Goal: Information Seeking & Learning: Learn about a topic

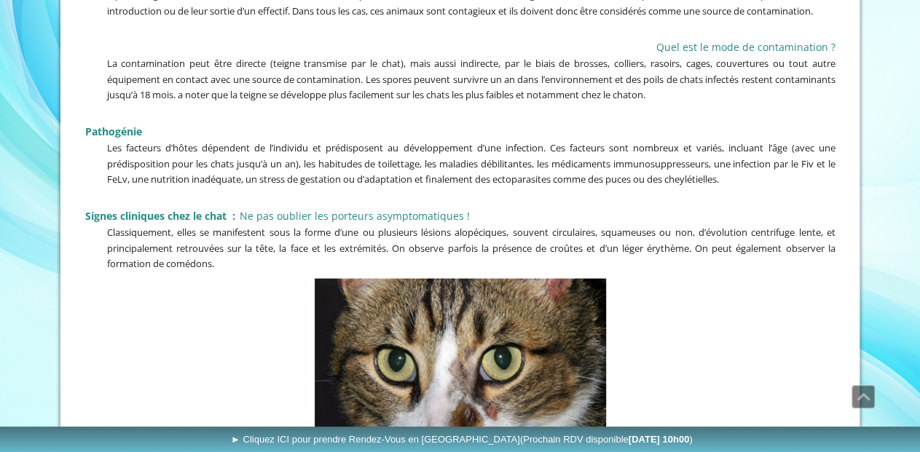
scroll to position [1514, 0]
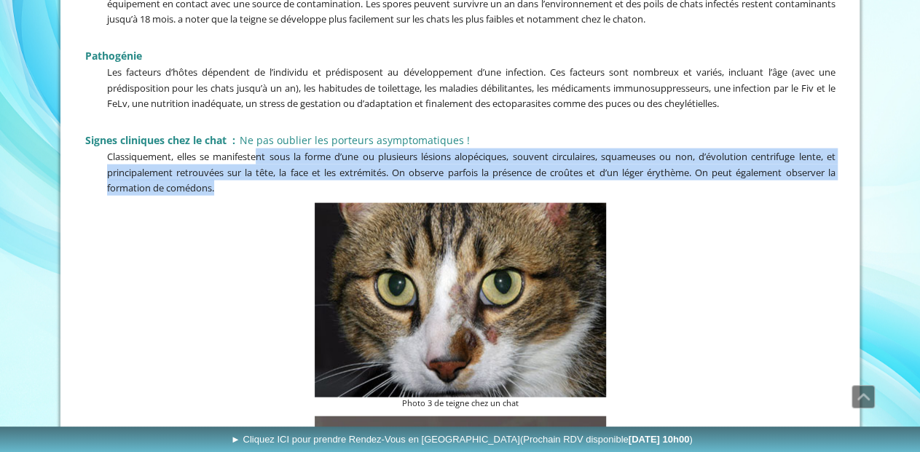
drag, startPoint x: 257, startPoint y: 165, endPoint x: 236, endPoint y: 193, distance: 34.8
click at [236, 193] on p "Classiquement, elles se manifestent sous la forme d’une ou plusieurs lésions al…" at bounding box center [460, 172] width 750 height 47
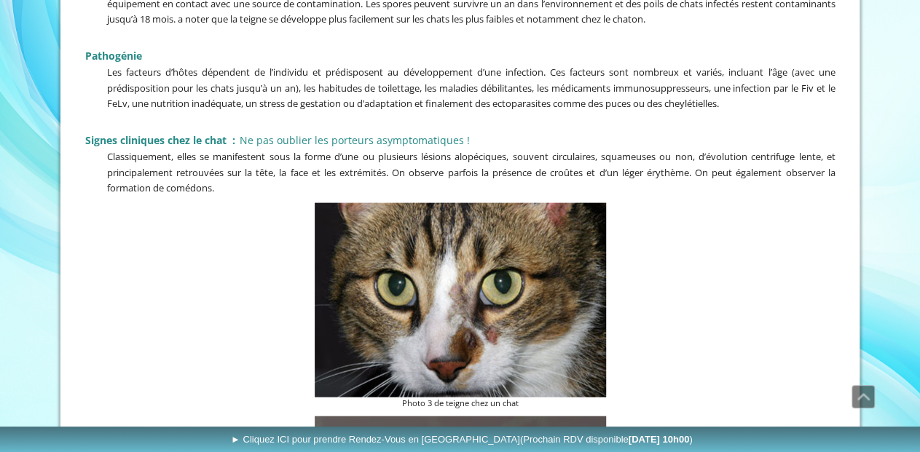
click at [226, 217] on figure "Photo 3 de teigne chez un chat" at bounding box center [460, 306] width 750 height 207
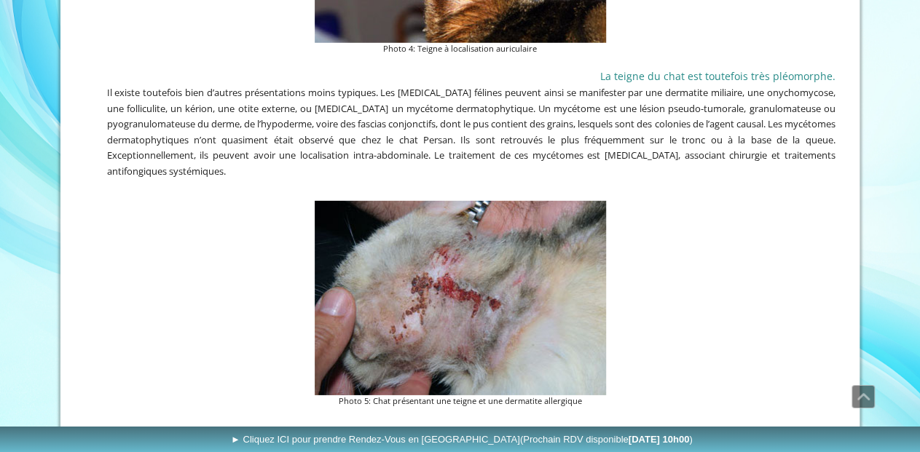
scroll to position [2120, 0]
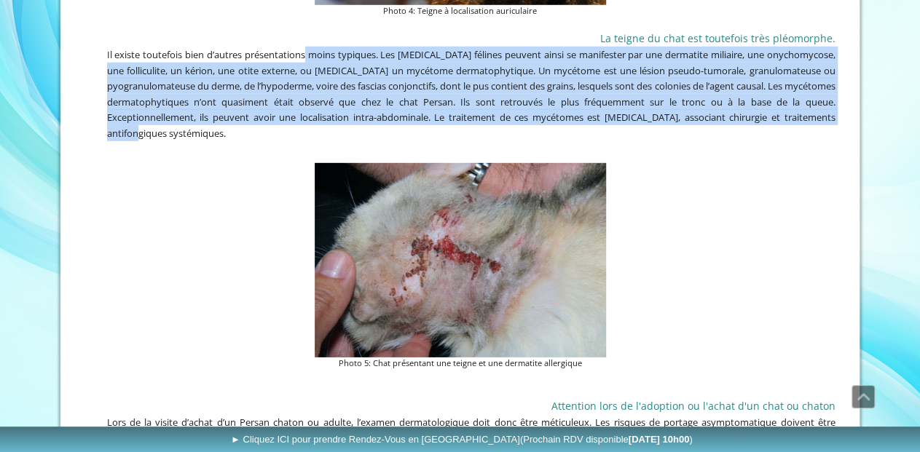
drag, startPoint x: 324, startPoint y: 58, endPoint x: 247, endPoint y: 134, distance: 108.6
click at [247, 134] on span "Il existe toutefois bien d’autres présentations moins typiques. Les [MEDICAL_DA…" at bounding box center [471, 94] width 728 height 92
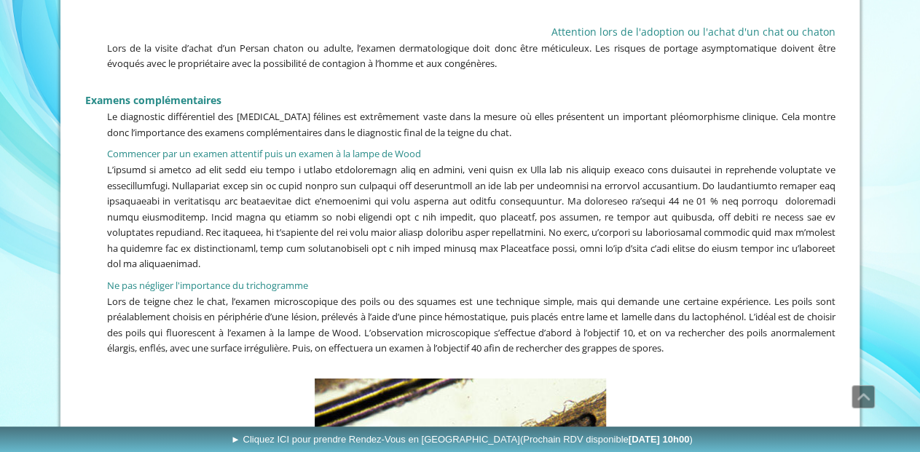
scroll to position [2499, 0]
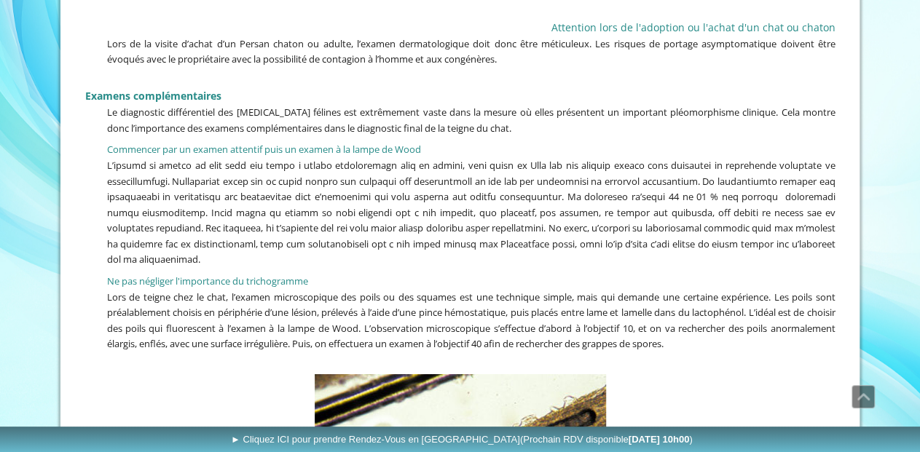
drag, startPoint x: 189, startPoint y: 180, endPoint x: 404, endPoint y: 256, distance: 228.4
click at [404, 256] on p at bounding box center [460, 212] width 750 height 110
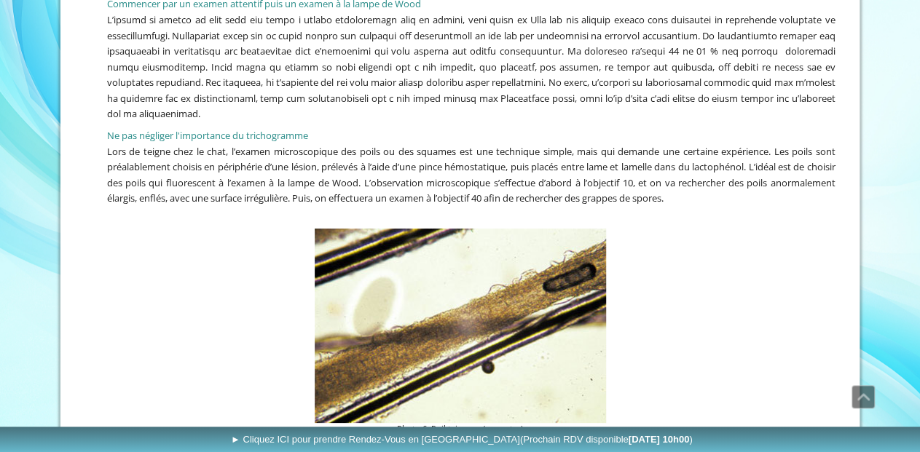
scroll to position [2650, 0]
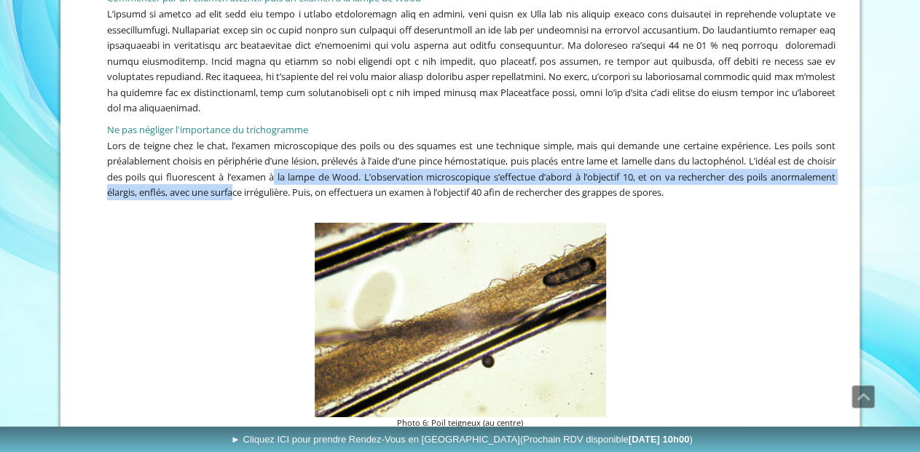
drag, startPoint x: 315, startPoint y: 171, endPoint x: 304, endPoint y: 187, distance: 19.8
click at [304, 187] on span "Lors de teigne chez le chat, l’examen microscopique des poils ou des squames es…" at bounding box center [471, 169] width 728 height 60
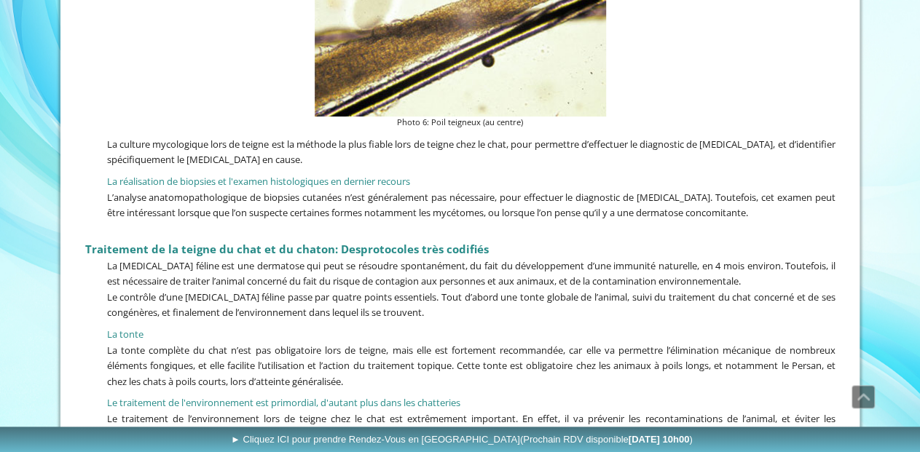
scroll to position [2953, 0]
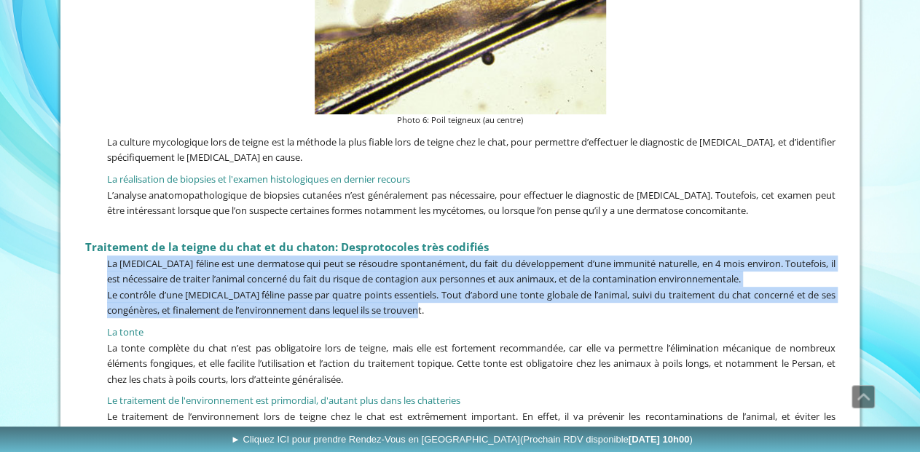
drag, startPoint x: 104, startPoint y: 255, endPoint x: 441, endPoint y: 309, distance: 341.4
click at [441, 309] on div "La culture mycologique lors de teigne est la méthode la plus fiable lors de tei…" at bounding box center [460, 360] width 757 height 460
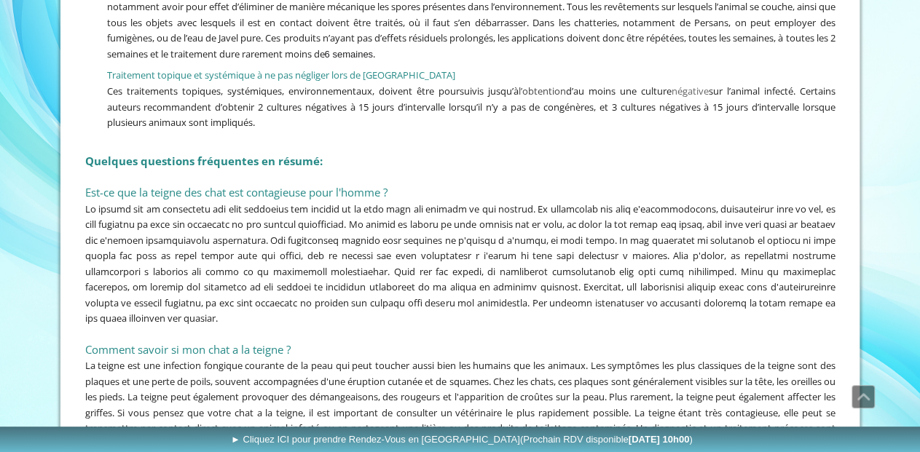
scroll to position [3407, 0]
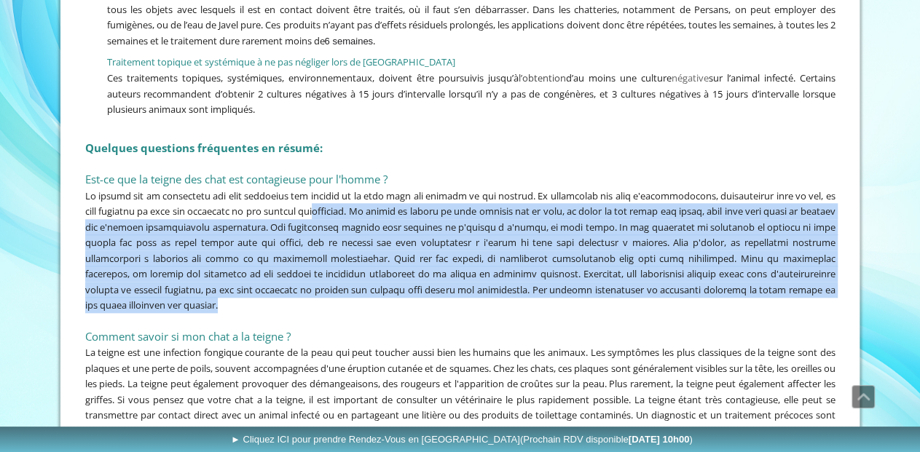
drag, startPoint x: 378, startPoint y: 203, endPoint x: 440, endPoint y: 293, distance: 108.9
click at [440, 293] on div at bounding box center [460, 250] width 750 height 125
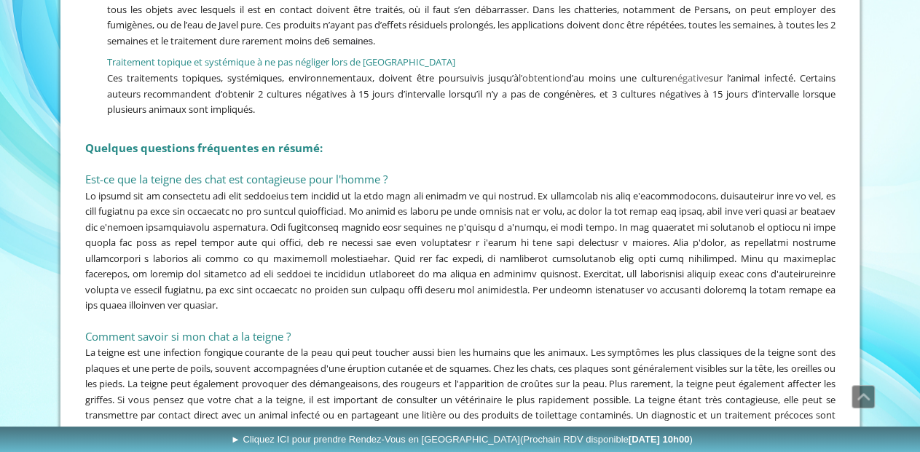
click at [426, 313] on p at bounding box center [460, 320] width 750 height 15
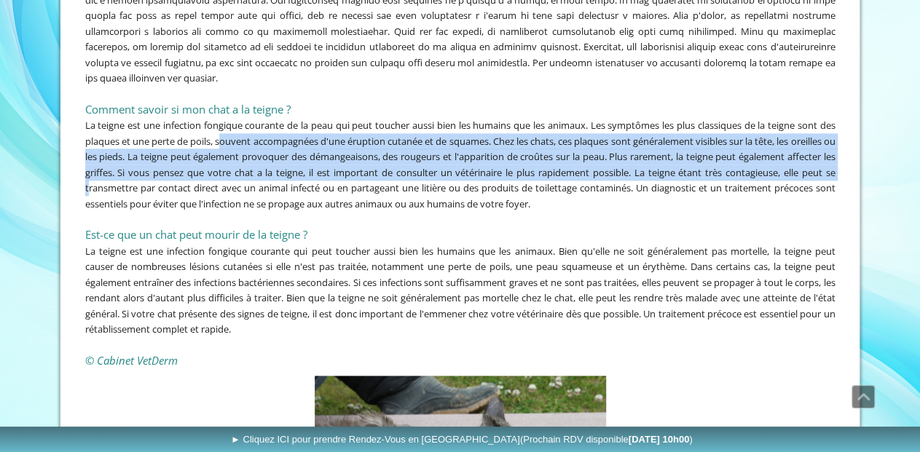
drag, startPoint x: 242, startPoint y: 133, endPoint x: 199, endPoint y: 174, distance: 59.2
click at [199, 174] on span "La teigne est une infection fongique courante de la peau qui peut toucher aussi…" at bounding box center [460, 165] width 750 height 92
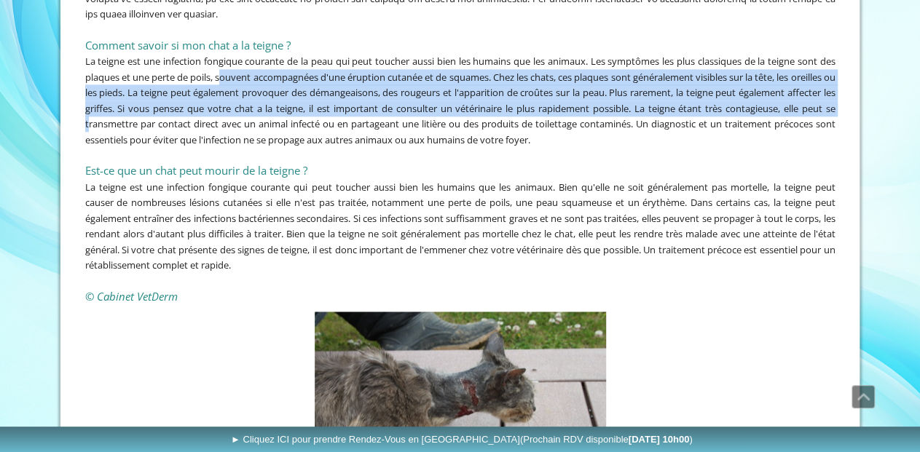
scroll to position [3710, 0]
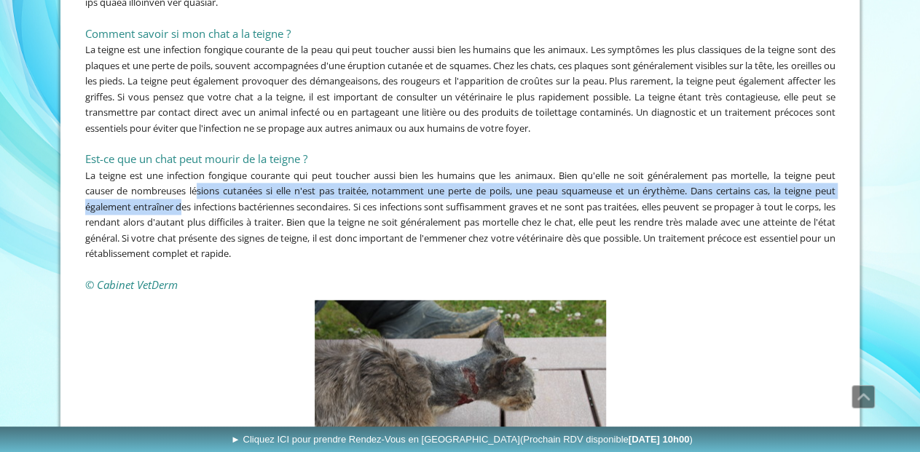
drag, startPoint x: 198, startPoint y: 170, endPoint x: 183, endPoint y: 191, distance: 26.7
click at [183, 191] on span "La teigne est une infection fongique courante qui peut toucher aussi bien les h…" at bounding box center [460, 215] width 750 height 92
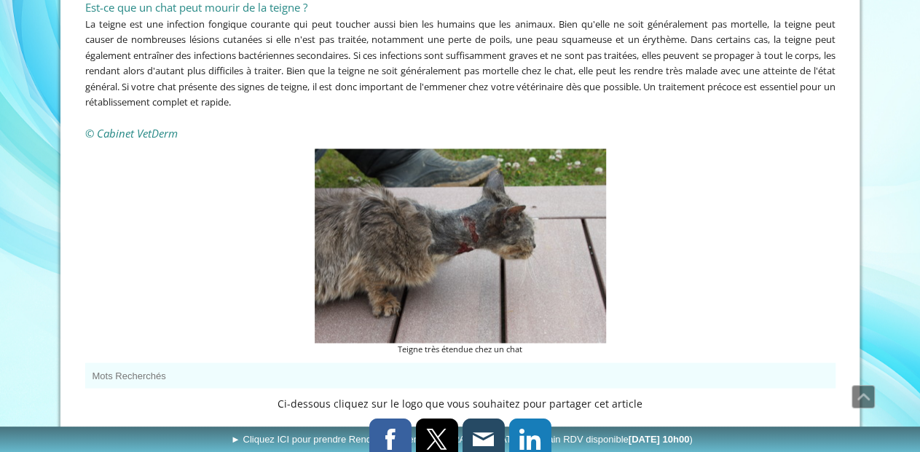
click at [181, 189] on figure "Teigne très étendue chez un chat" at bounding box center [460, 252] width 750 height 207
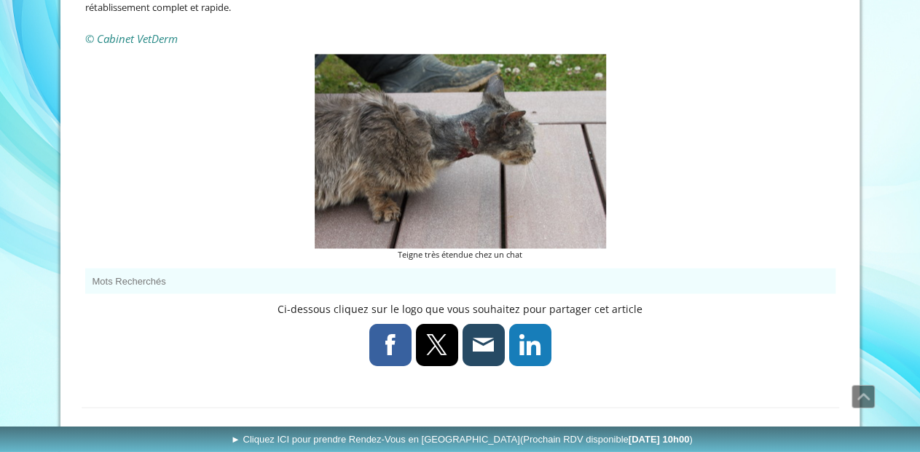
scroll to position [3994, 0]
